Goal: Complete application form

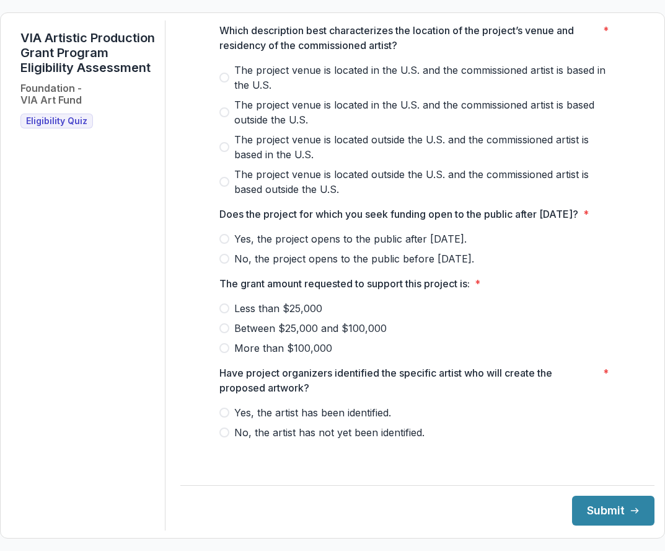
scroll to position [444, 0]
click at [591, 510] on button "Submit" at bounding box center [613, 510] width 82 height 30
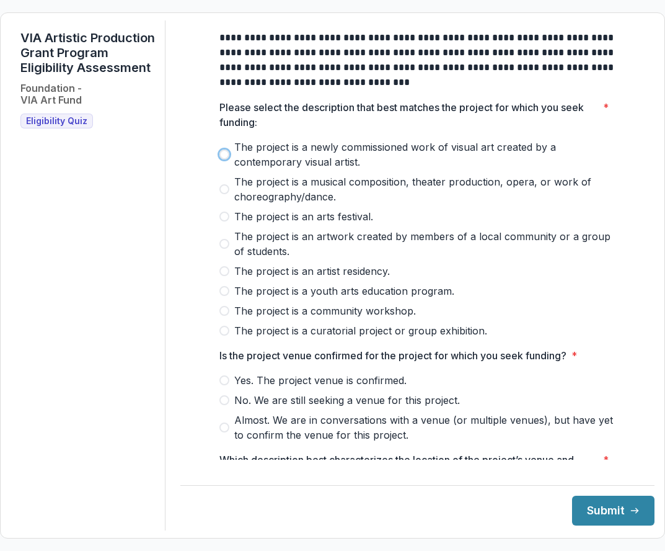
scroll to position [15, 0]
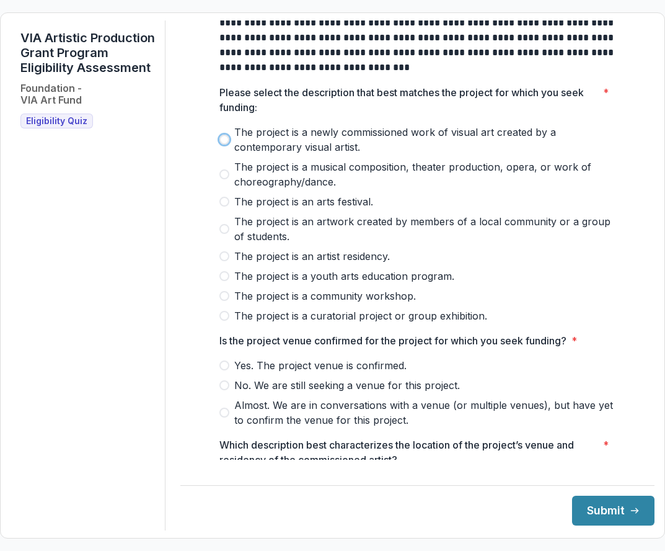
click at [432, 154] on span "The project is a newly commissioned work of visual art created by a contemporar…" at bounding box center [425, 140] width 382 height 30
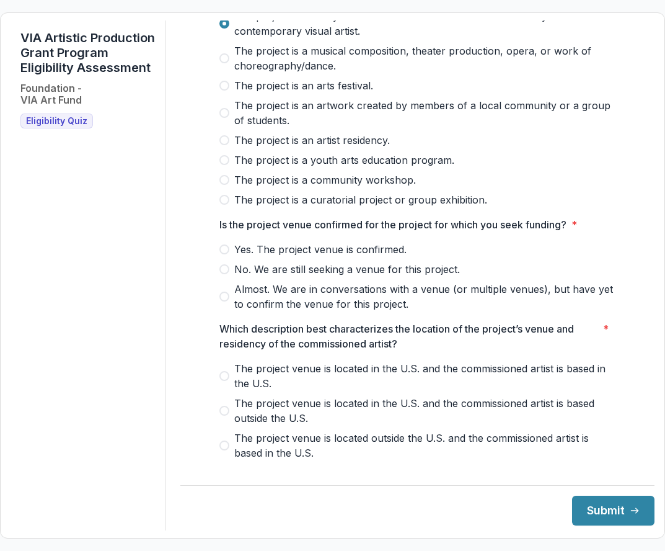
scroll to position [132, 0]
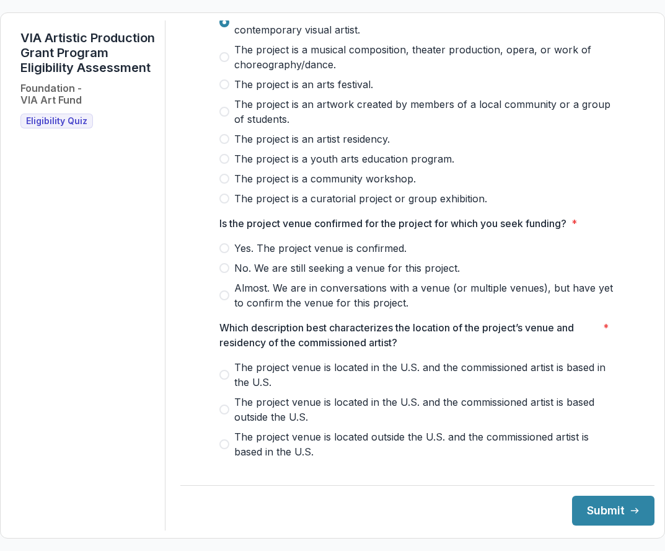
click at [222, 300] on span at bounding box center [224, 295] width 10 height 10
click at [223, 379] on span at bounding box center [224, 375] width 10 height 10
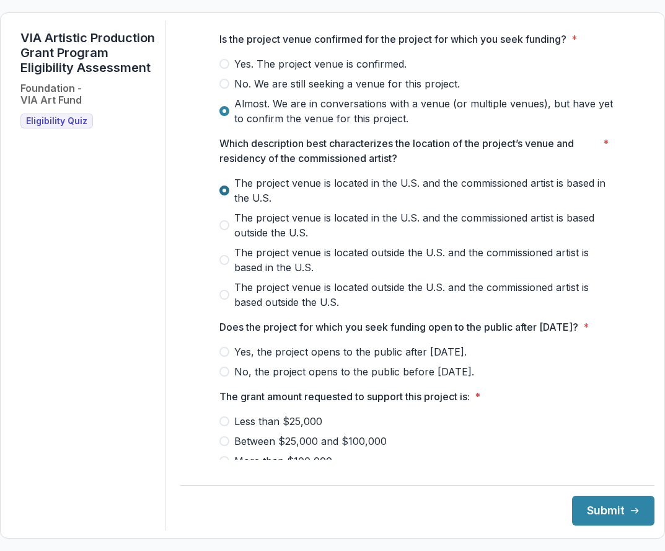
scroll to position [322, 0]
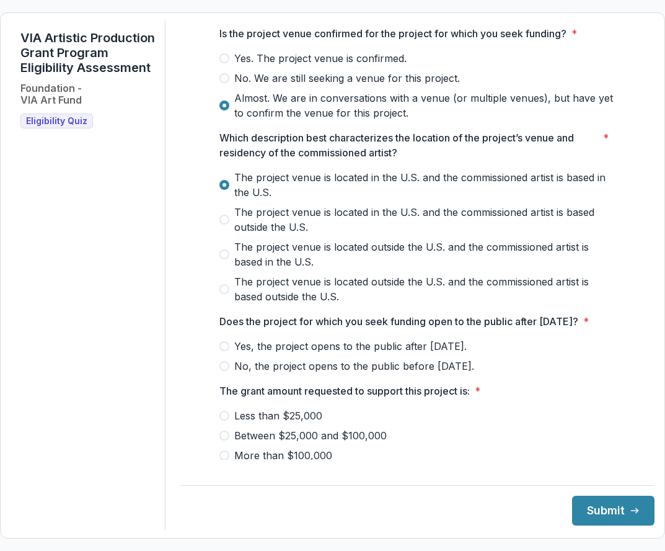
click at [221, 351] on span at bounding box center [224, 346] width 10 height 10
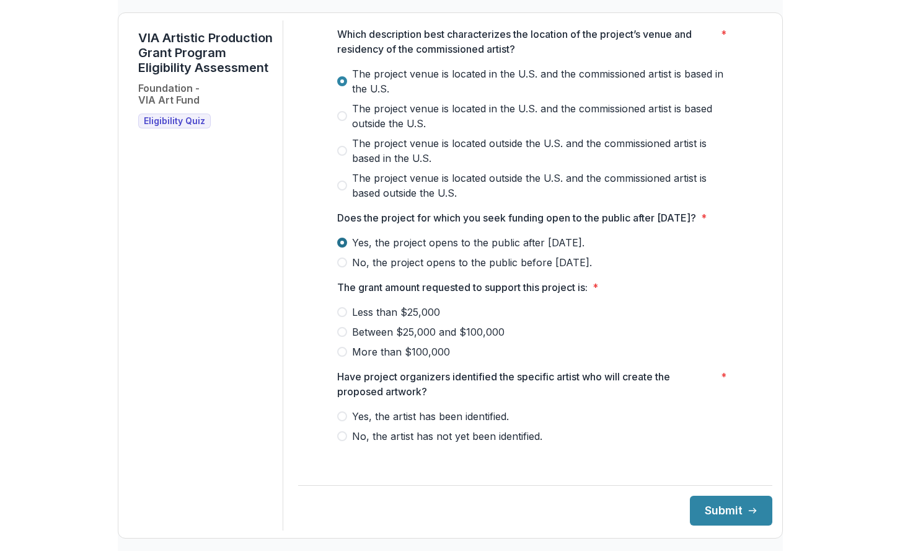
scroll to position [444, 0]
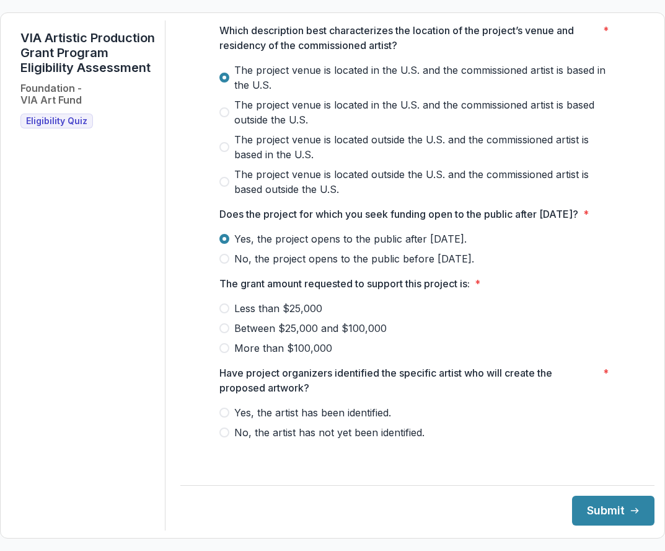
click at [221, 333] on span at bounding box center [224, 328] width 10 height 10
click at [223, 417] on span at bounding box center [224, 412] width 10 height 10
click at [583, 505] on button "Submit" at bounding box center [613, 510] width 82 height 30
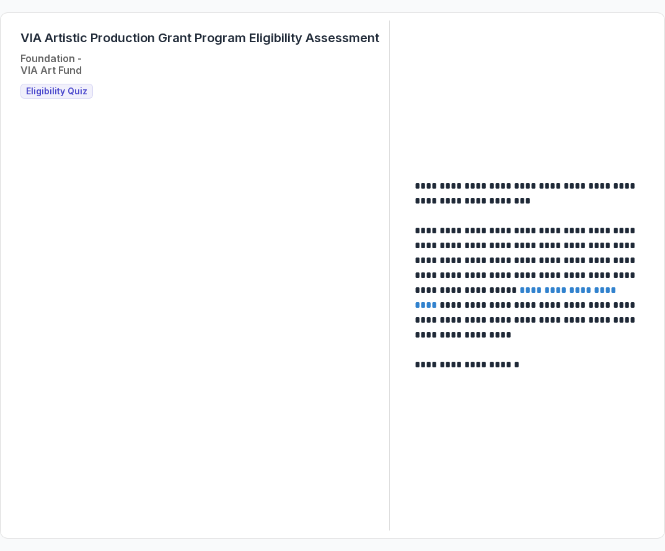
click at [552, 288] on link "**********" at bounding box center [517, 297] width 204 height 24
